Goal: Information Seeking & Learning: Learn about a topic

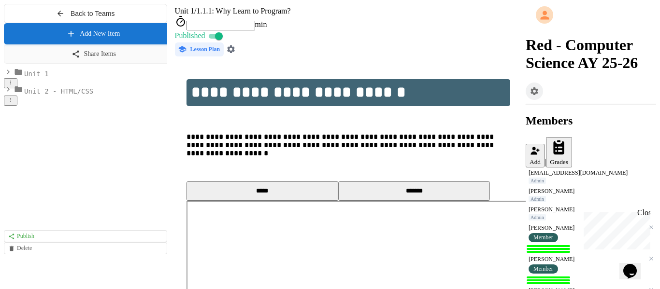
scroll to position [192, 0]
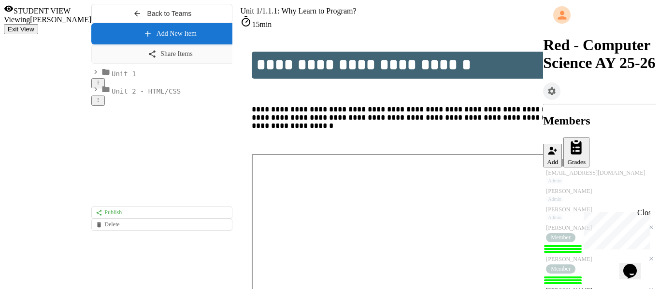
click at [296, 15] on span "1.1.1: Why Learn to Program?" at bounding box center [309, 11] width 94 height 8
click at [240, 15] on span "Unit 1" at bounding box center [249, 11] width 19 height 8
click at [91, 106] on div "Unit 2 - HTML/CSS" at bounding box center [161, 95] width 141 height 21
click at [112, 78] on span "Unit 1" at bounding box center [124, 74] width 25 height 8
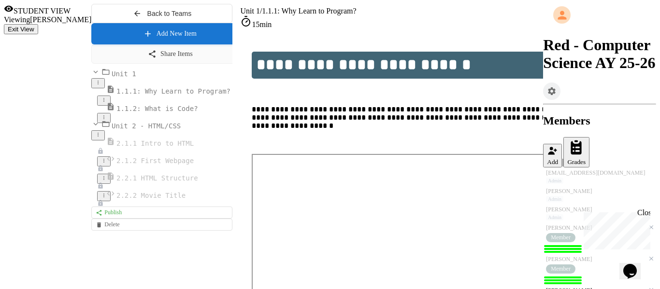
click at [112, 78] on span "Unit 1" at bounding box center [124, 74] width 25 height 8
click at [112, 95] on span "Unit 2 - HTML/CSS" at bounding box center [146, 91] width 69 height 8
